Goal: Information Seeking & Learning: Learn about a topic

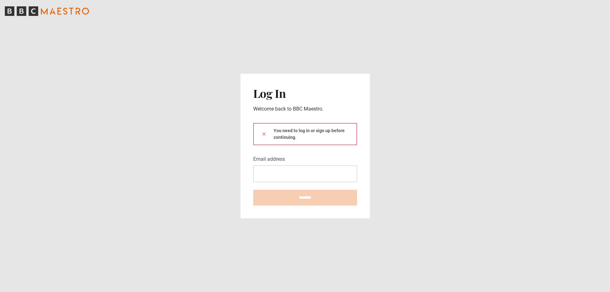
click at [324, 181] on input "Email address" at bounding box center [305, 174] width 104 height 17
type input "**********"
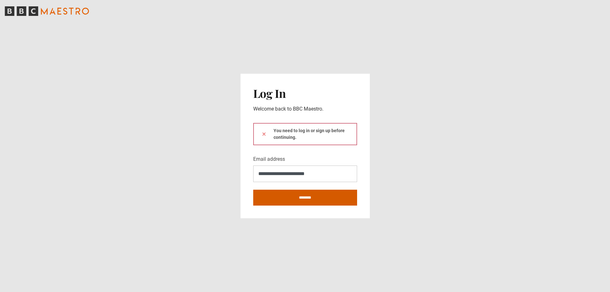
click at [322, 192] on input "********" at bounding box center [305, 198] width 104 height 16
type input "**********"
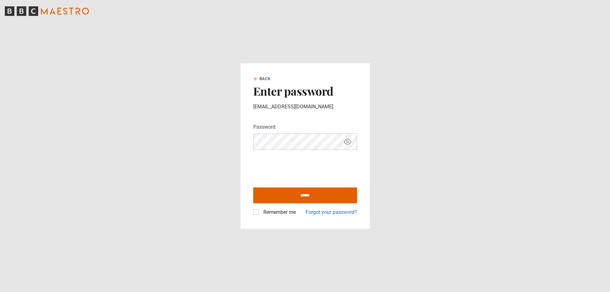
click at [347, 145] on icon "Show password" at bounding box center [348, 142] width 8 height 8
click at [347, 145] on icon "Hide password" at bounding box center [348, 142] width 8 height 8
click at [294, 198] on input "******" at bounding box center [305, 195] width 104 height 16
type input "**********"
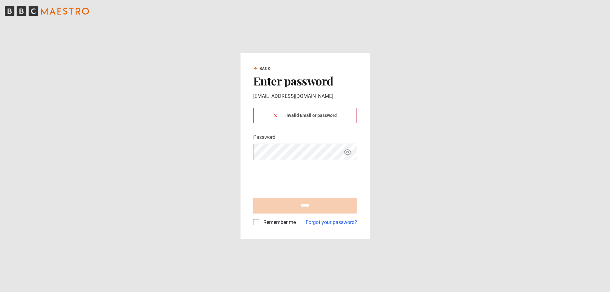
click at [350, 152] on icon "Show password" at bounding box center [348, 152] width 8 height 8
click at [342, 146] on button "Hide password" at bounding box center [347, 151] width 11 height 11
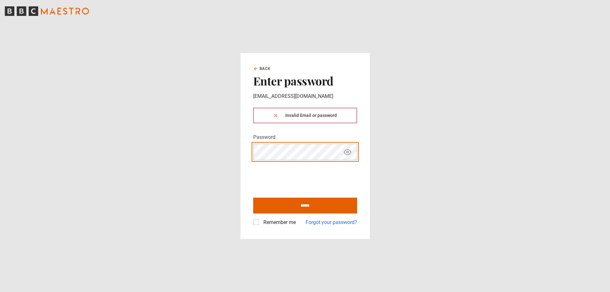
click button at bounding box center [275, 115] width 5 height 7
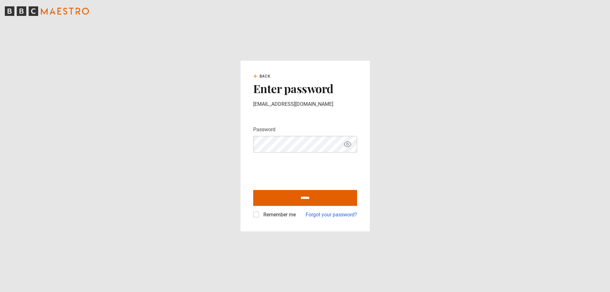
click at [349, 142] on icon "Show password" at bounding box center [347, 144] width 7 height 5
click at [349, 142] on icon "Hide password" at bounding box center [347, 144] width 7 height 5
click at [349, 142] on icon "Show password" at bounding box center [347, 144] width 7 height 5
click at [274, 194] on input "******" at bounding box center [305, 198] width 104 height 16
type input "**********"
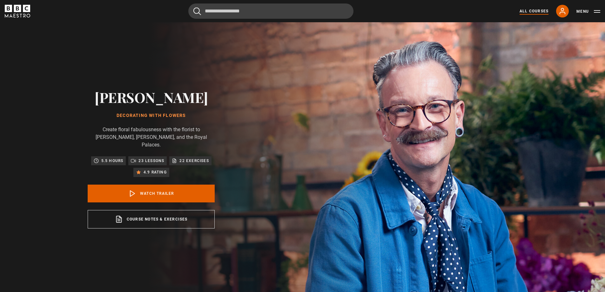
click at [539, 10] on link "All Courses" at bounding box center [534, 11] width 29 height 6
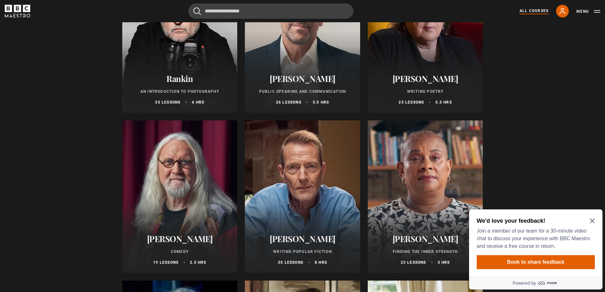
scroll to position [1461, 0]
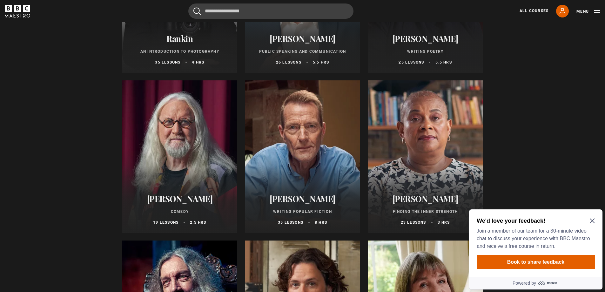
click at [176, 130] on div at bounding box center [179, 156] width 115 height 152
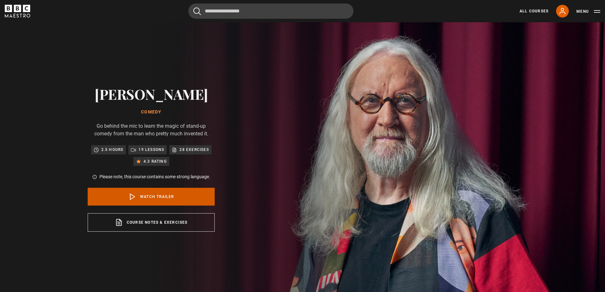
click at [165, 198] on link "Watch Trailer" at bounding box center [151, 197] width 127 height 18
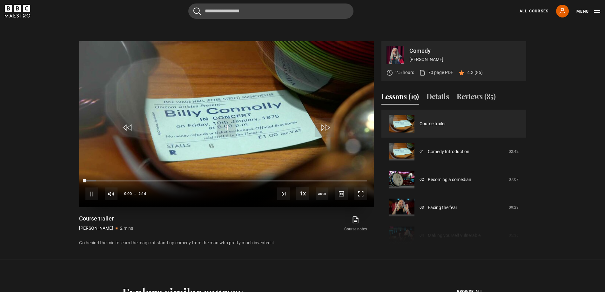
scroll to position [295, 0]
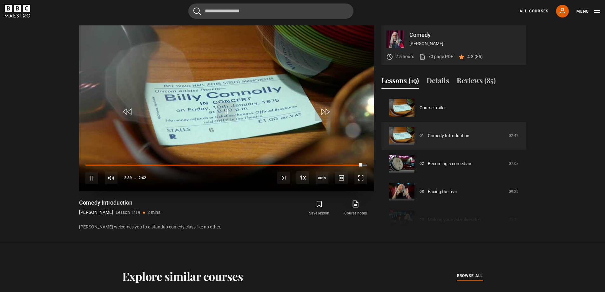
click at [347, 163] on div "10s Skip Back 10 seconds Pause 10s Skip Forward 10 seconds Loaded : 100.00% 2:1…" at bounding box center [226, 173] width 295 height 35
click at [345, 163] on div "10s Skip Back 10 seconds Pause 10s Skip Forward 10 seconds Loaded : 100.00% 2:1…" at bounding box center [226, 173] width 295 height 35
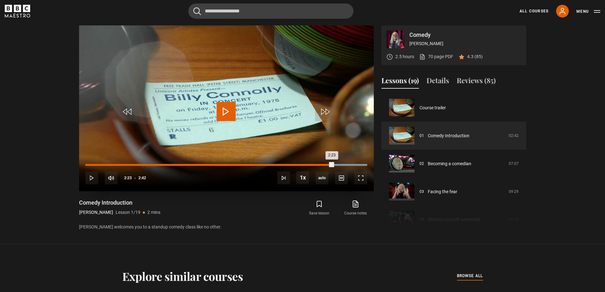
click at [333, 164] on div "Loaded : 100.00% 2:23 2:23" at bounding box center [225, 165] width 281 height 2
click at [342, 165] on div "Loaded : 100.00% 2:28 2:32" at bounding box center [225, 165] width 281 height 2
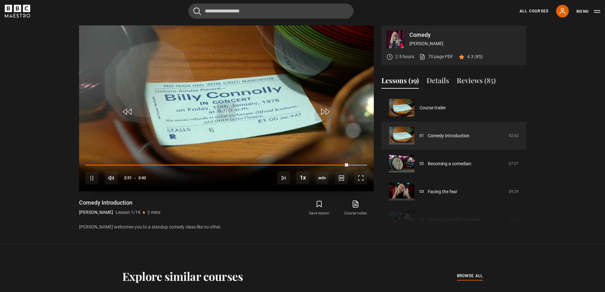
click at [331, 164] on div "10s Skip Back 10 seconds Pause 10s Skip Forward 10 seconds Loaded : 100.00% 2:2…" at bounding box center [226, 173] width 295 height 35
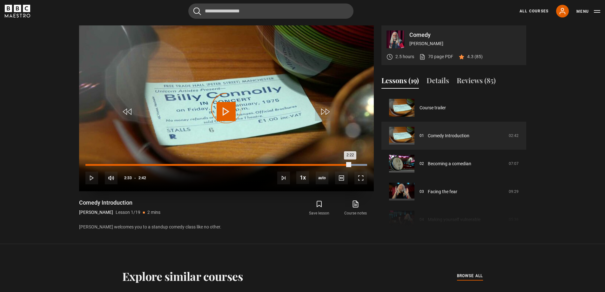
click at [331, 164] on div "Loaded : 100.00% 2:22 2:22" at bounding box center [225, 165] width 281 height 2
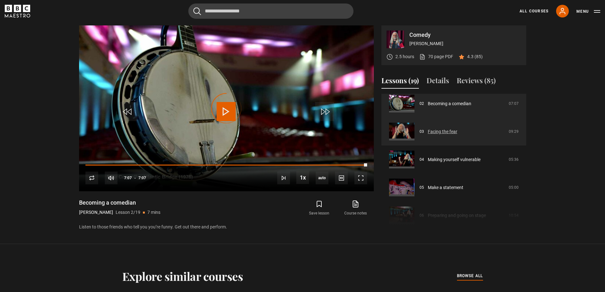
scroll to position [91, 0]
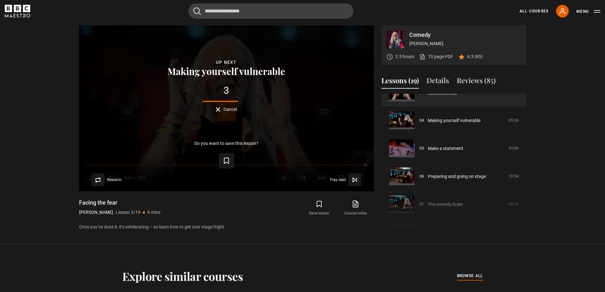
scroll to position [119, 0]
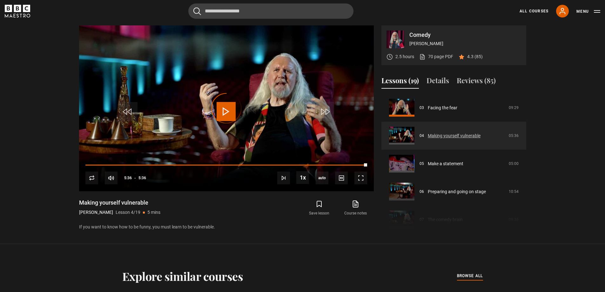
scroll to position [116, 0]
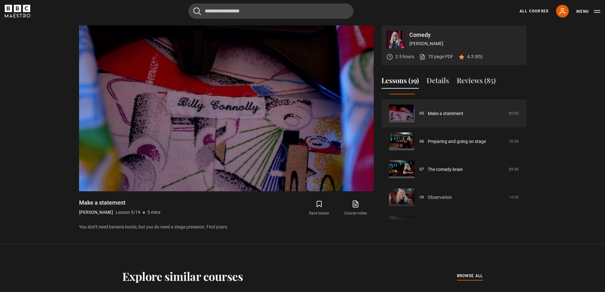
scroll to position [144, 0]
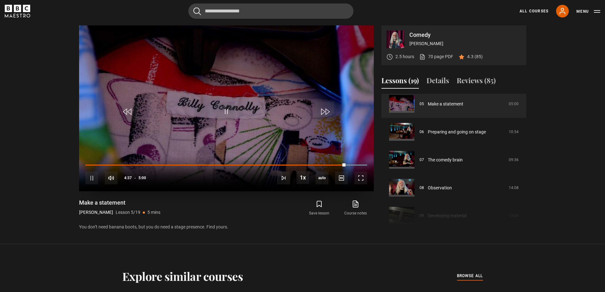
click at [159, 77] on video "Video Player" at bounding box center [226, 108] width 295 height 166
click at [218, 107] on span "Video Player" at bounding box center [226, 111] width 19 height 19
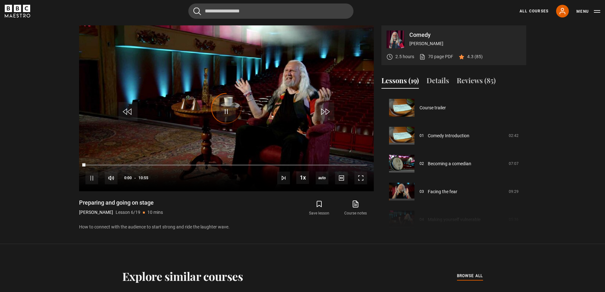
scroll to position [140, 0]
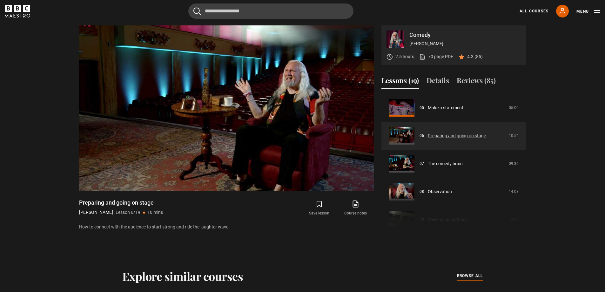
click at [428, 133] on link "Preparing and going on stage" at bounding box center [457, 135] width 58 height 7
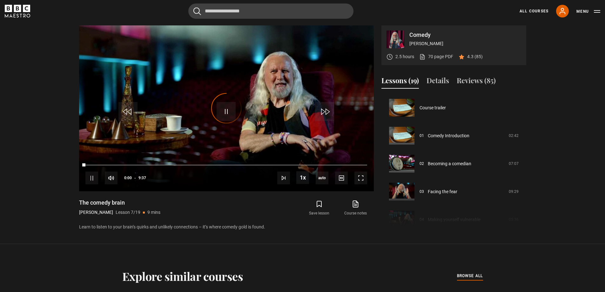
scroll to position [168, 0]
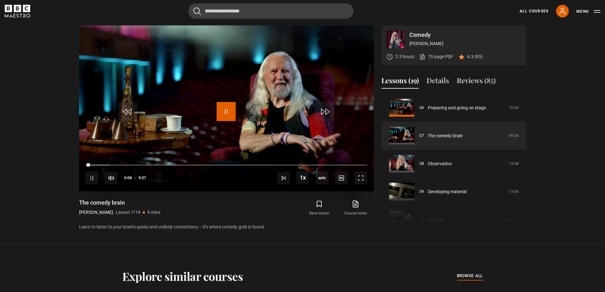
click at [225, 113] on span "Video Player" at bounding box center [226, 111] width 19 height 19
click at [428, 136] on link "The comedy brain" at bounding box center [445, 135] width 35 height 7
click at [229, 110] on span "Video Player" at bounding box center [226, 111] width 19 height 19
click at [544, 11] on link "All Courses" at bounding box center [534, 11] width 29 height 6
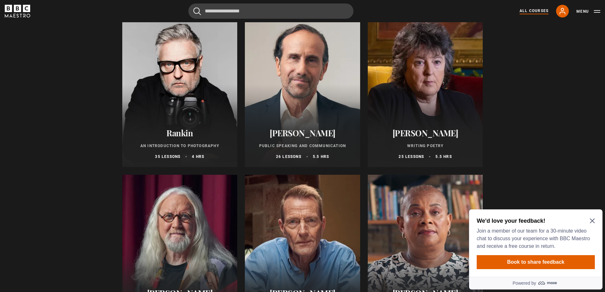
scroll to position [1461, 0]
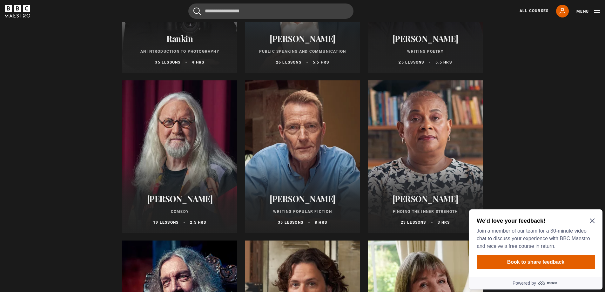
click at [172, 145] on div at bounding box center [179, 156] width 115 height 152
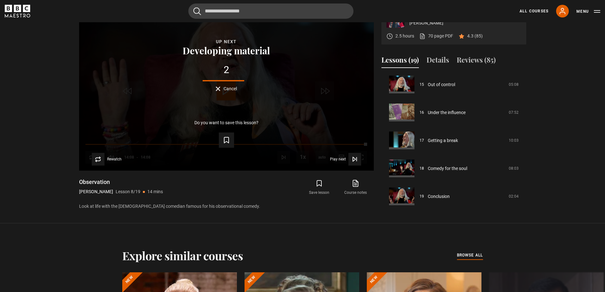
scroll to position [327, 0]
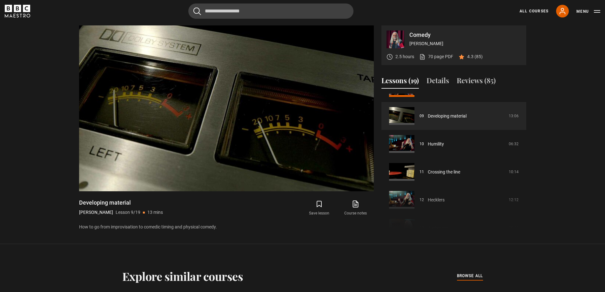
scroll to position [254, 0]
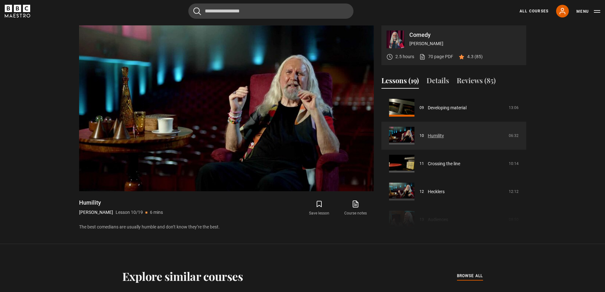
scroll to position [283, 0]
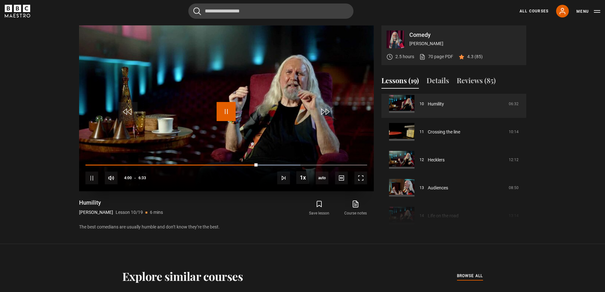
click at [230, 112] on span "Video Player" at bounding box center [226, 111] width 19 height 19
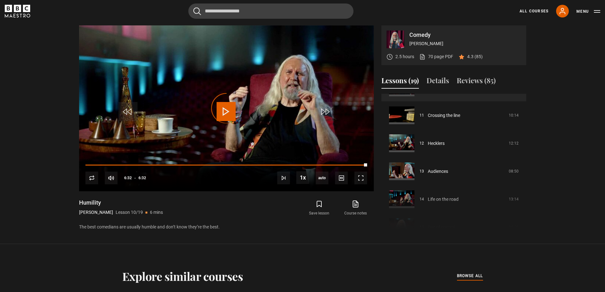
scroll to position [305, 0]
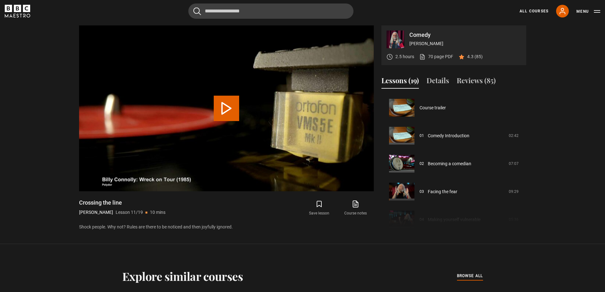
scroll to position [280, 0]
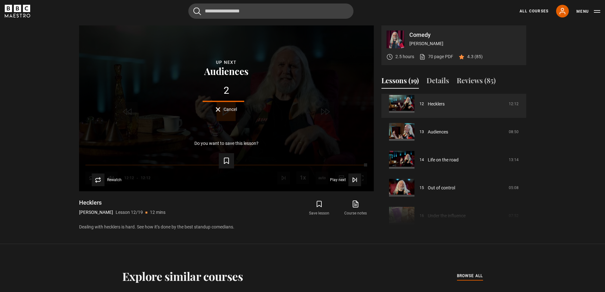
scroll to position [371, 0]
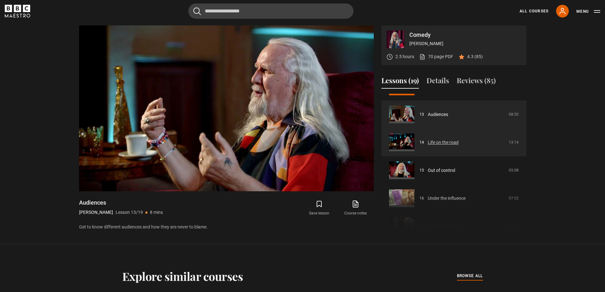
scroll to position [367, 0]
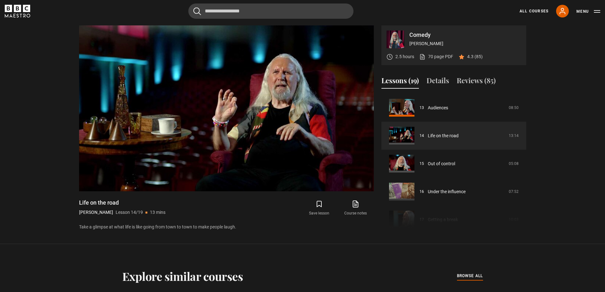
scroll to position [395, 0]
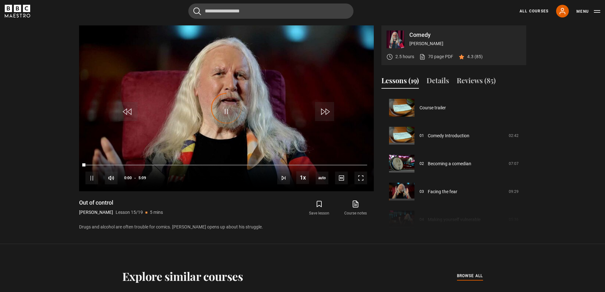
scroll to position [391, 0]
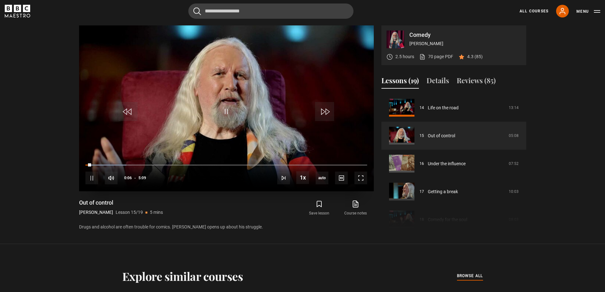
click at [229, 123] on video "Video Player" at bounding box center [226, 108] width 295 height 166
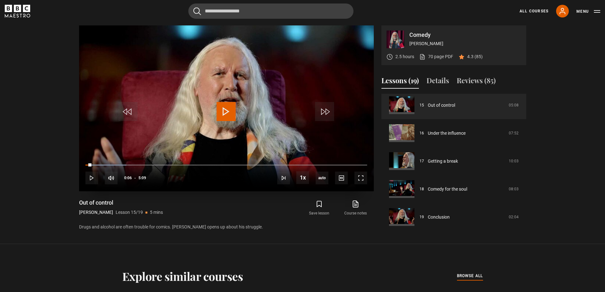
click at [230, 112] on span "Video Player" at bounding box center [226, 111] width 19 height 19
click at [221, 108] on span "Video Player" at bounding box center [226, 111] width 19 height 19
click at [224, 111] on span "Video Player" at bounding box center [226, 111] width 19 height 19
click at [108, 164] on div "10s Skip Back 10 seconds Pause 10s Skip Forward 10 seconds Loaded : 35.60% 0:57…" at bounding box center [226, 173] width 295 height 35
drag, startPoint x: 126, startPoint y: 165, endPoint x: 108, endPoint y: 163, distance: 18.2
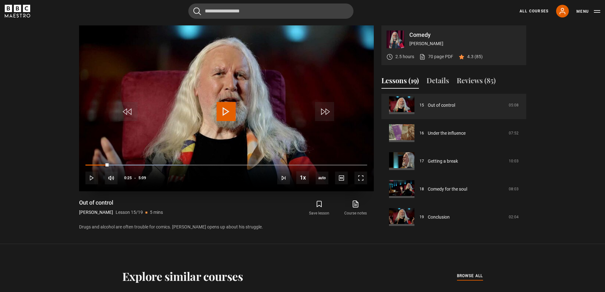
click at [108, 165] on div "0:24" at bounding box center [96, 165] width 23 height 1
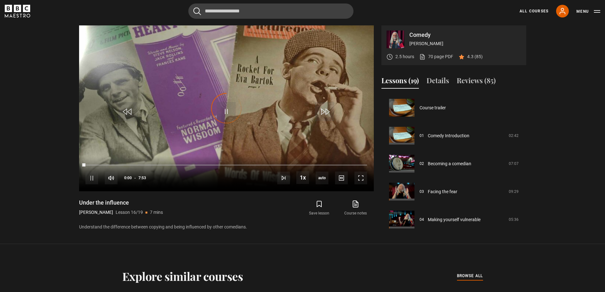
scroll to position [419, 0]
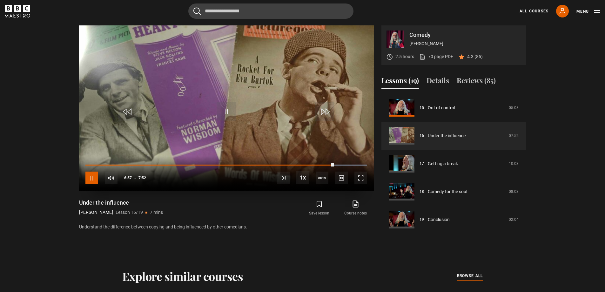
click at [93, 177] on span "Video Player" at bounding box center [91, 178] width 13 height 13
click at [228, 110] on span "Video Player" at bounding box center [226, 111] width 19 height 19
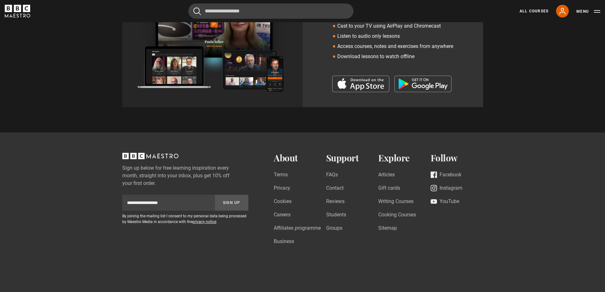
scroll to position [803, 0]
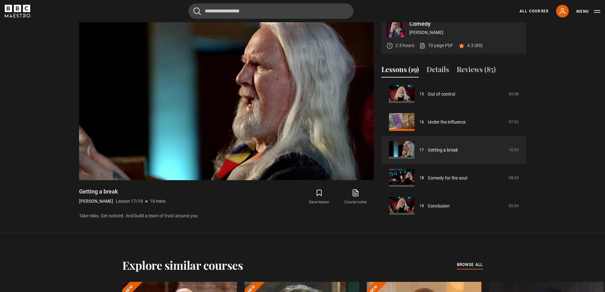
scroll to position [295, 0]
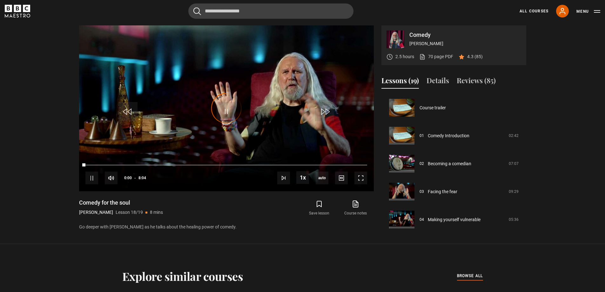
scroll to position [422, 0]
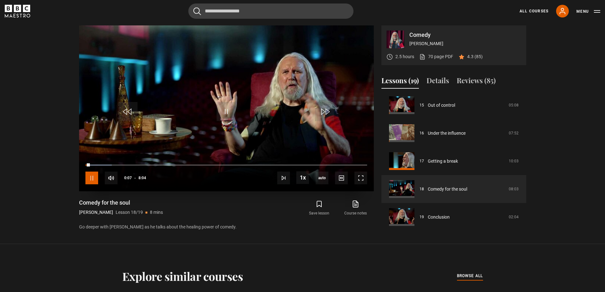
click at [91, 177] on span "Video Player" at bounding box center [91, 178] width 13 height 13
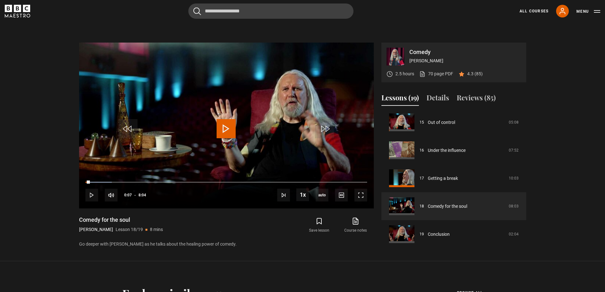
scroll to position [263, 0]
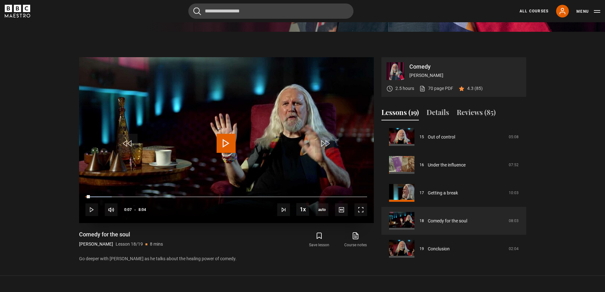
click at [221, 141] on span "Video Player" at bounding box center [226, 143] width 19 height 19
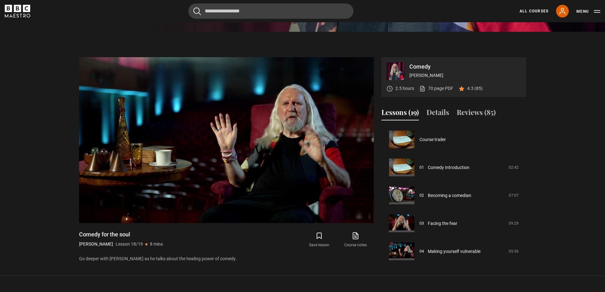
scroll to position [422, 0]
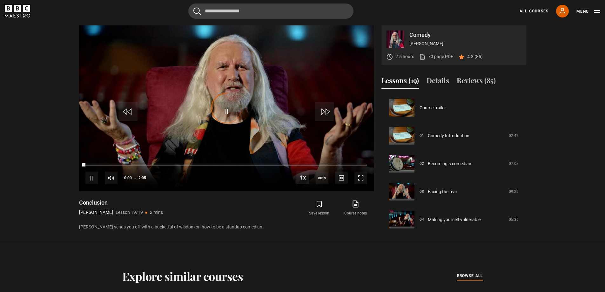
scroll to position [422, 0]
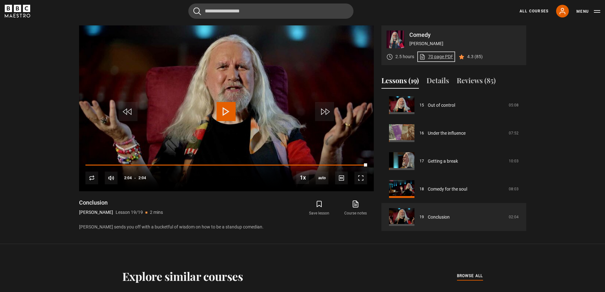
click at [440, 58] on link "70 page PDF (opens in new tab)" at bounding box center [436, 56] width 34 height 7
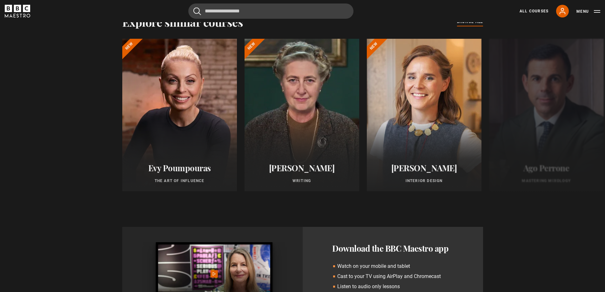
scroll to position [454, 0]
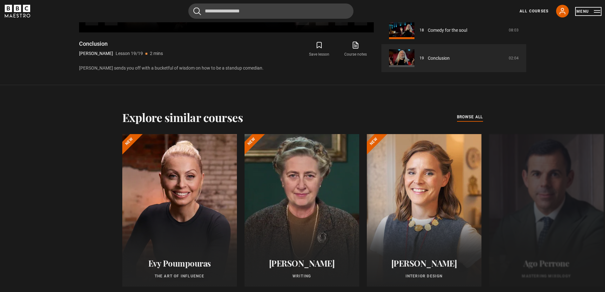
click at [593, 12] on button "Menu" at bounding box center [589, 11] width 24 height 6
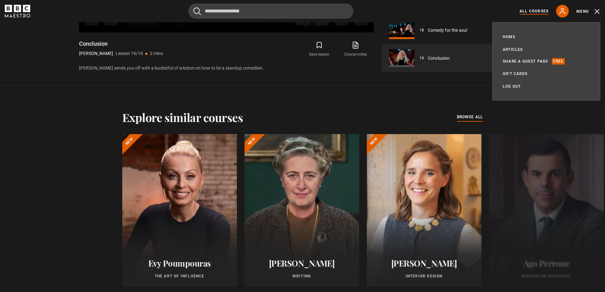
click at [532, 11] on link "All Courses" at bounding box center [534, 11] width 29 height 6
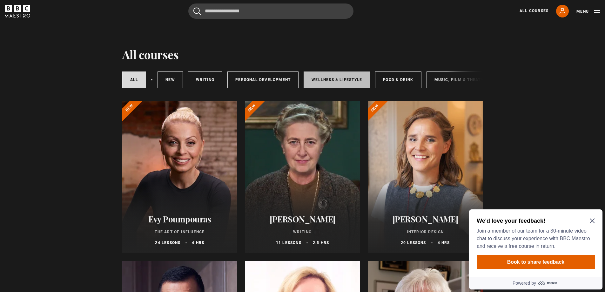
click at [317, 81] on link "Wellness & Lifestyle" at bounding box center [337, 79] width 66 height 17
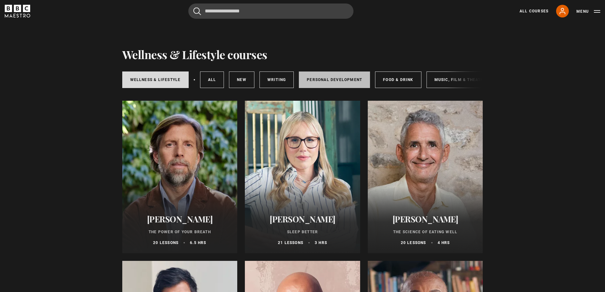
click at [334, 80] on link "Personal Development" at bounding box center [334, 79] width 71 height 17
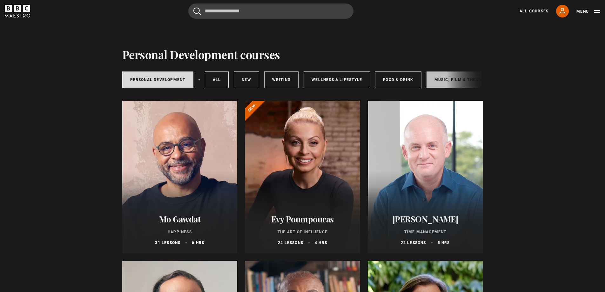
click at [440, 82] on link "Music, Film & Theatre" at bounding box center [461, 79] width 68 height 17
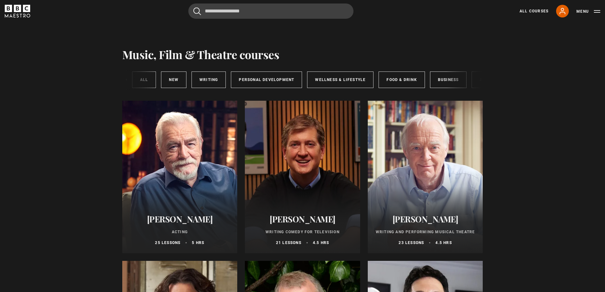
scroll to position [0, 82]
click at [387, 80] on link "Food & Drink" at bounding box center [389, 79] width 46 height 17
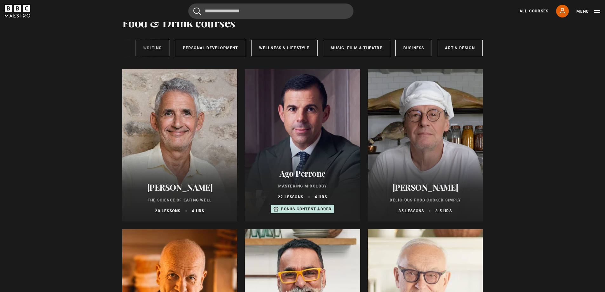
scroll to position [0, 105]
click at [407, 51] on link "Business" at bounding box center [412, 48] width 37 height 17
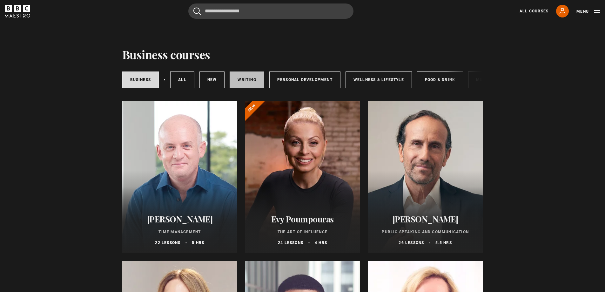
click at [245, 84] on link "Writing" at bounding box center [247, 79] width 34 height 17
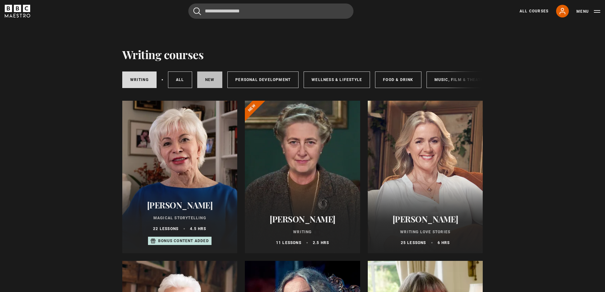
click at [204, 84] on link "New courses" at bounding box center [209, 79] width 25 height 17
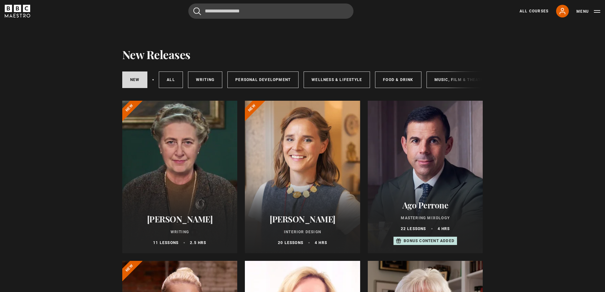
drag, startPoint x: 376, startPoint y: 90, endPoint x: 409, endPoint y: 97, distance: 33.6
click at [409, 96] on div "New courses All courses Writing Personal Development Wellness & Lifestyle Food …" at bounding box center [302, 78] width 361 height 34
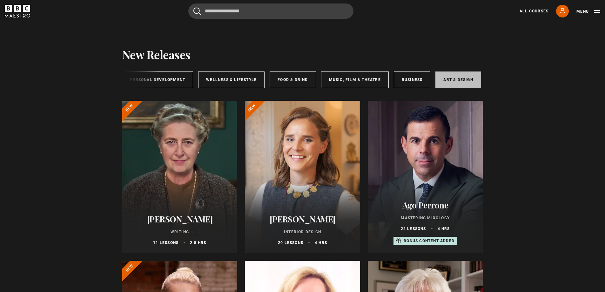
click at [458, 78] on link "Art & Design" at bounding box center [458, 79] width 45 height 17
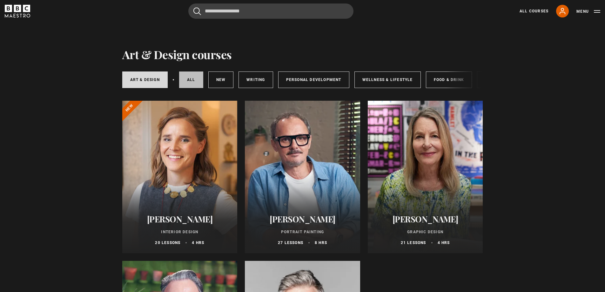
click at [189, 82] on link "All courses" at bounding box center [191, 79] width 24 height 17
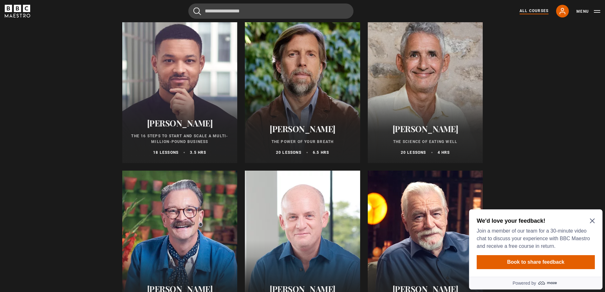
scroll to position [762, 0]
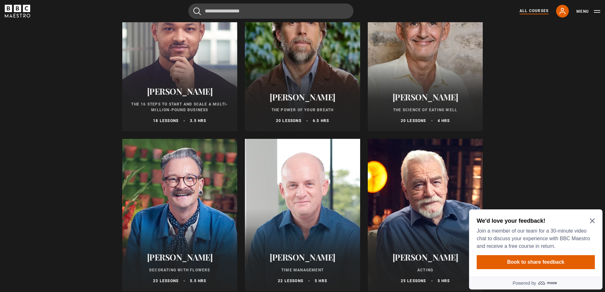
click at [324, 69] on div at bounding box center [302, 55] width 115 height 152
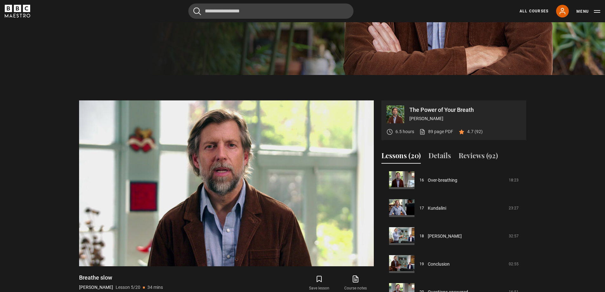
scroll to position [232, 0]
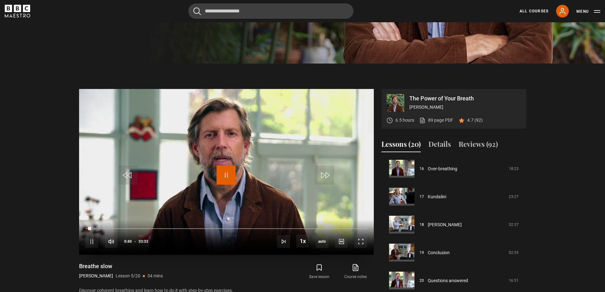
click at [227, 174] on span "Video Player" at bounding box center [226, 175] width 19 height 19
